Goal: Navigation & Orientation: Find specific page/section

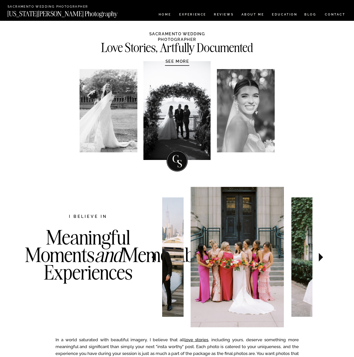
click at [341, 14] on nav "CONTACT" at bounding box center [335, 15] width 21 height 6
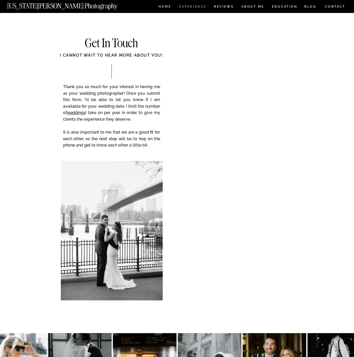
click at [189, 8] on nav "Experience" at bounding box center [192, 7] width 27 height 4
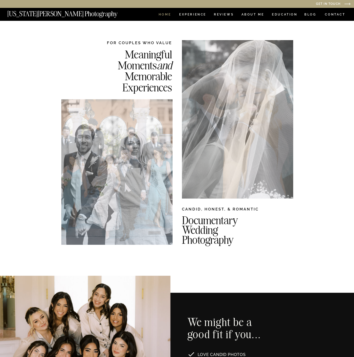
click at [161, 14] on nav "HOME" at bounding box center [165, 15] width 14 height 4
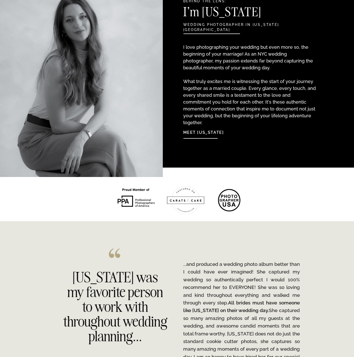
scroll to position [609, 0]
